Goal: Navigation & Orientation: Find specific page/section

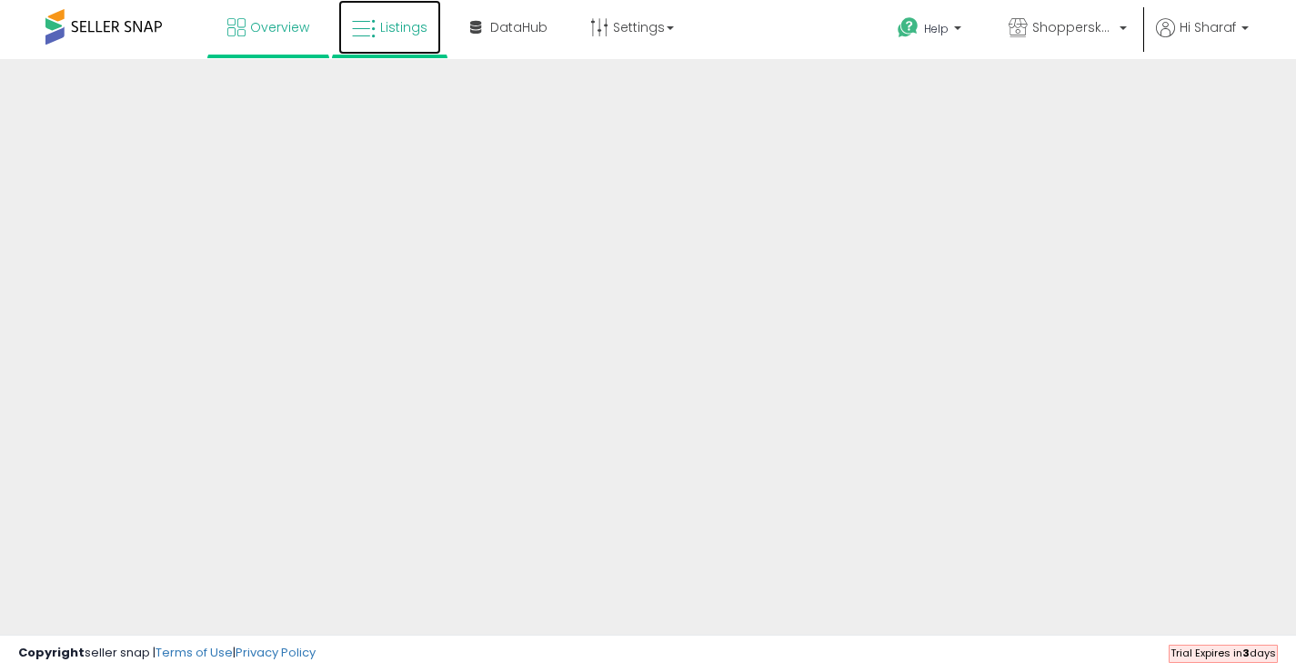
click at [423, 17] on link "Listings" at bounding box center [389, 27] width 103 height 55
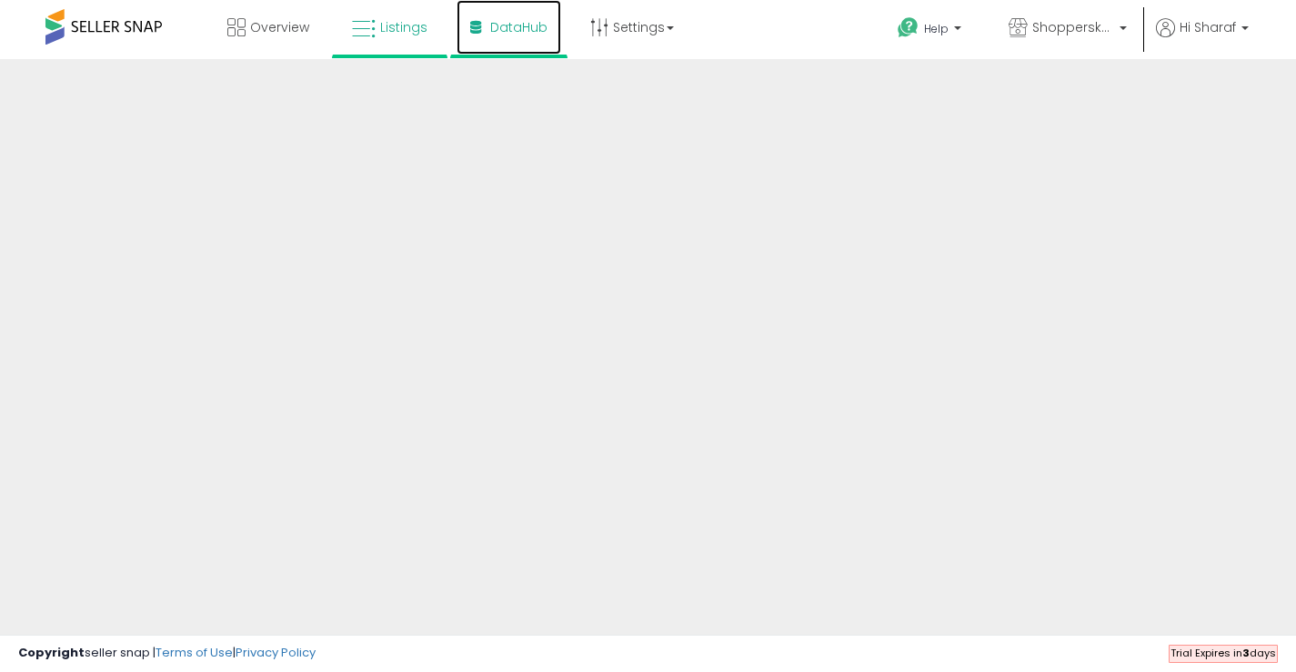
click at [519, 23] on span "DataHub" at bounding box center [518, 27] width 57 height 18
